Goal: Information Seeking & Learning: Learn about a topic

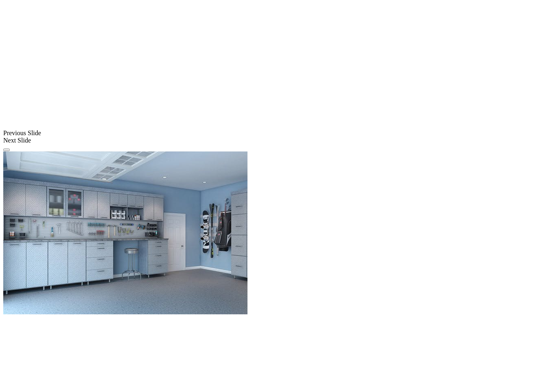
scroll to position [640, 0]
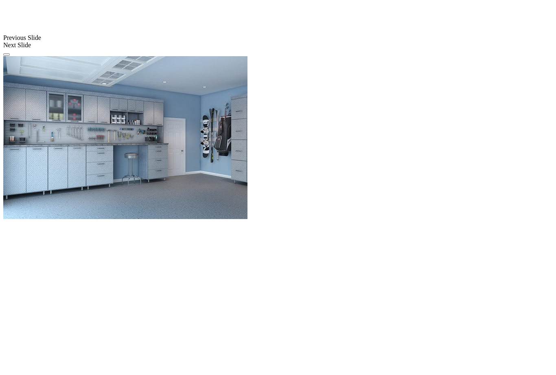
scroll to position [752, 0]
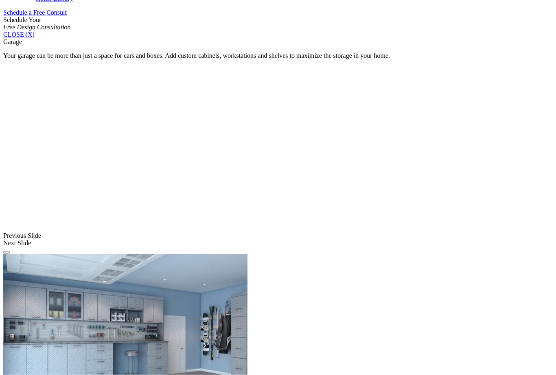
scroll to position [537, 0]
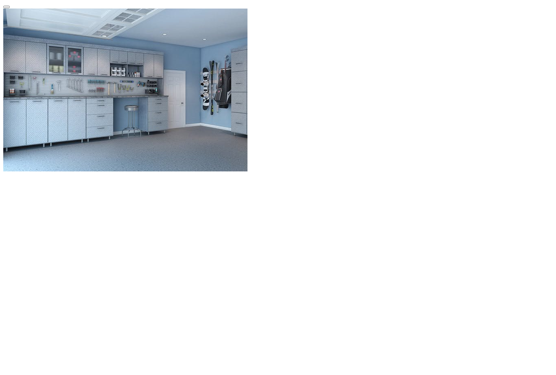
scroll to position [807, 0]
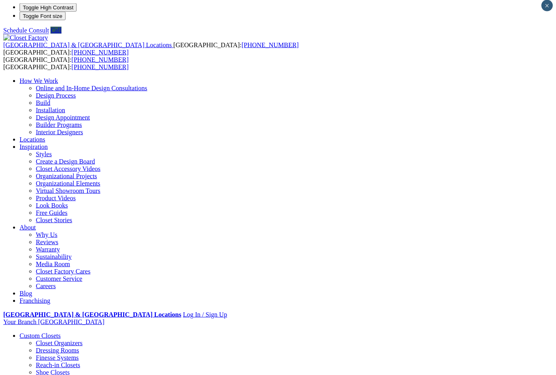
scroll to position [0, 0]
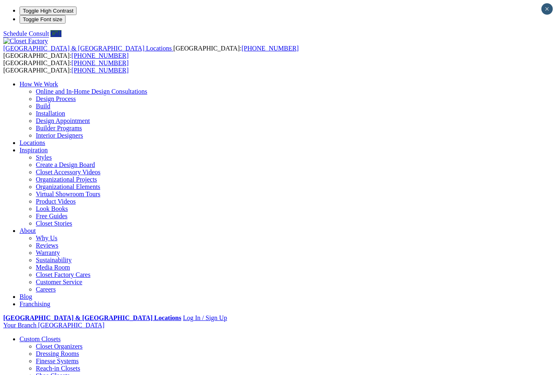
click at [57, 365] on link "Reach-in Closets" at bounding box center [58, 368] width 44 height 7
click at [83, 132] on link "Interior Designers" at bounding box center [59, 135] width 47 height 7
